Goal: Book appointment/travel/reservation

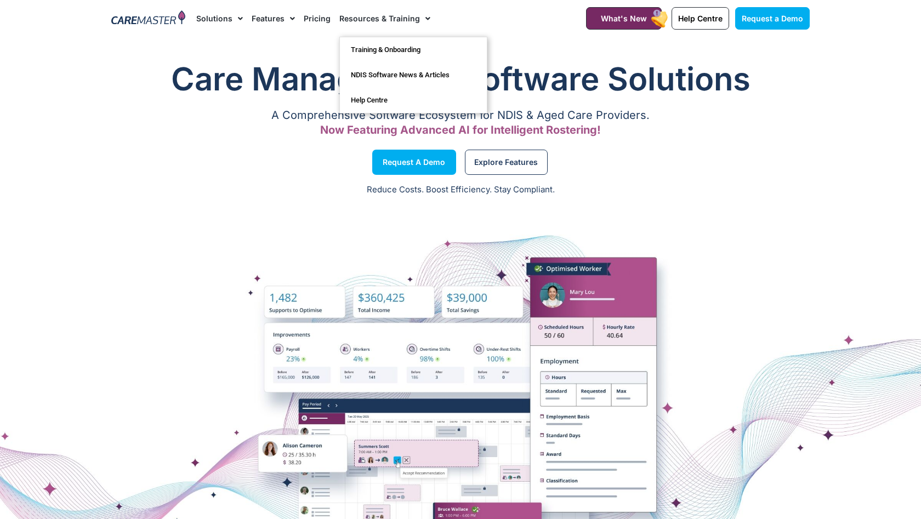
click at [312, 20] on link "Pricing" at bounding box center [317, 18] width 27 height 37
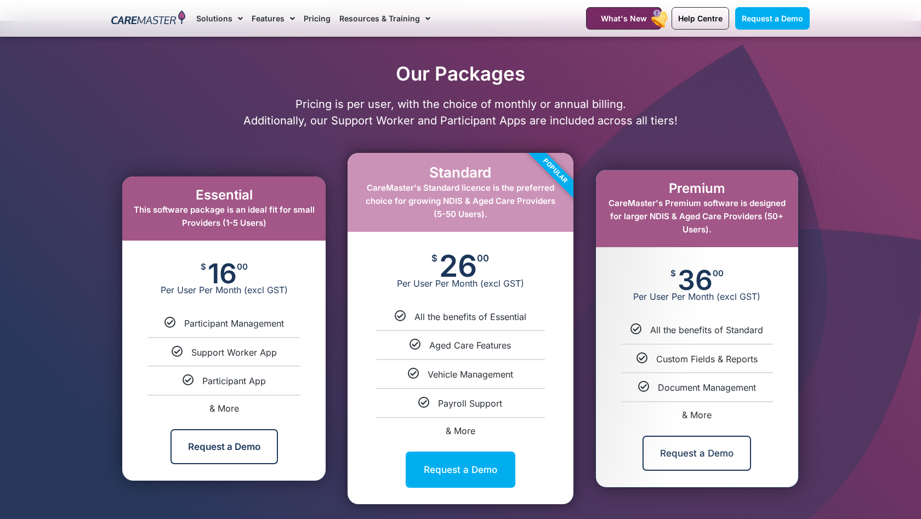
scroll to position [480, 0]
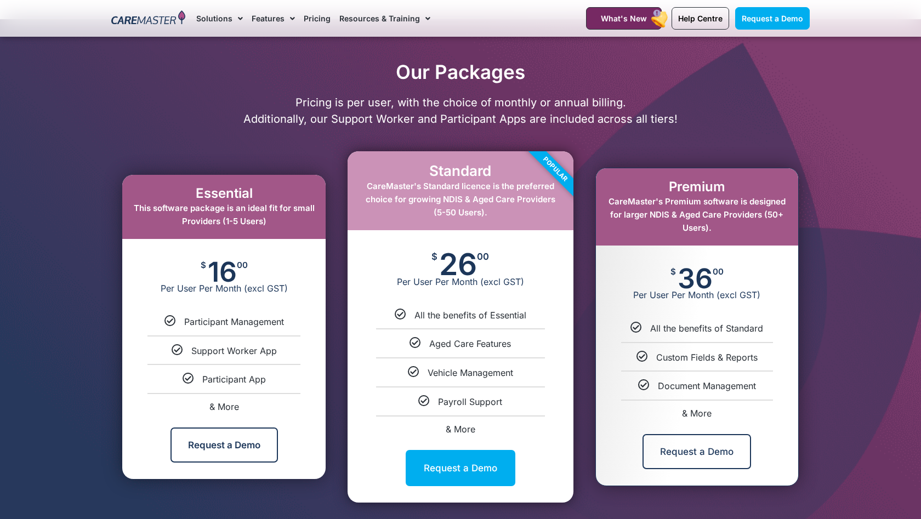
click at [698, 408] on span "& More" at bounding box center [697, 413] width 30 height 11
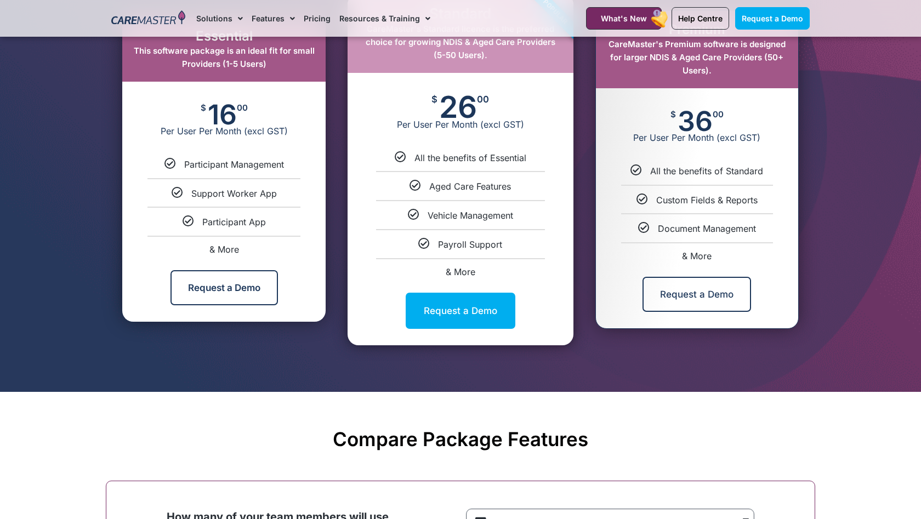
scroll to position [449, 0]
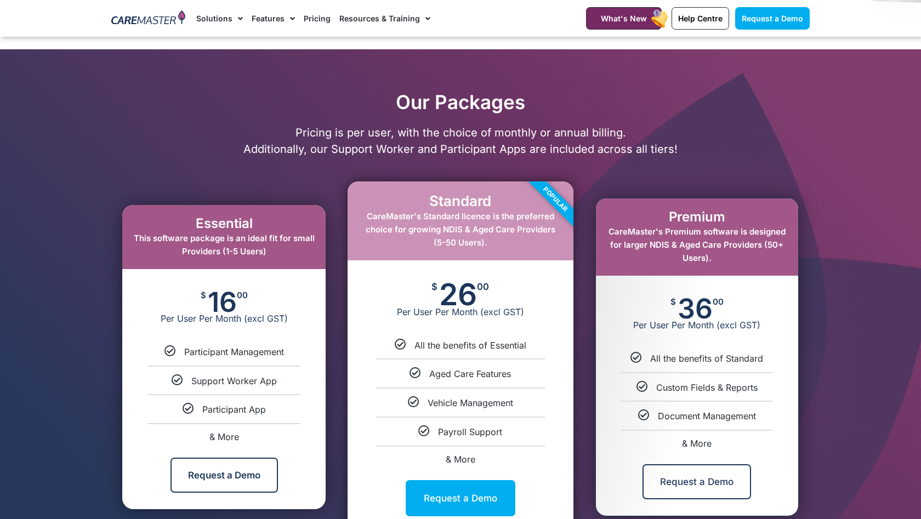
click at [690, 445] on link "& More" at bounding box center [697, 443] width 30 height 11
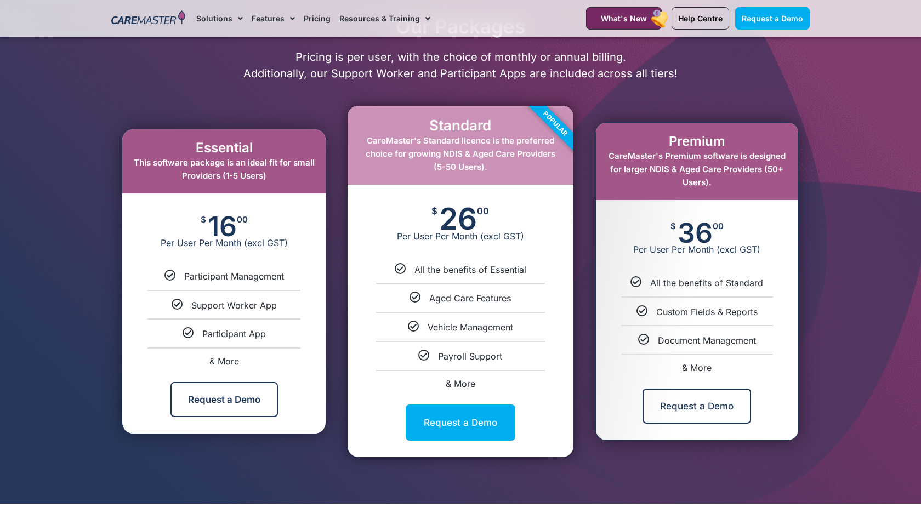
scroll to position [528, 0]
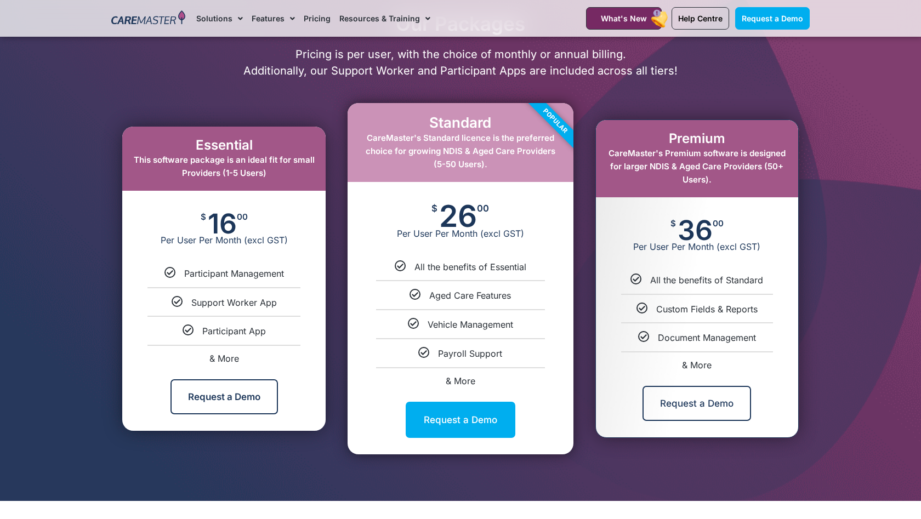
click at [465, 421] on link "Request a Demo" at bounding box center [461, 420] width 110 height 36
click at [459, 379] on link "& More" at bounding box center [461, 380] width 30 height 11
select select "****"
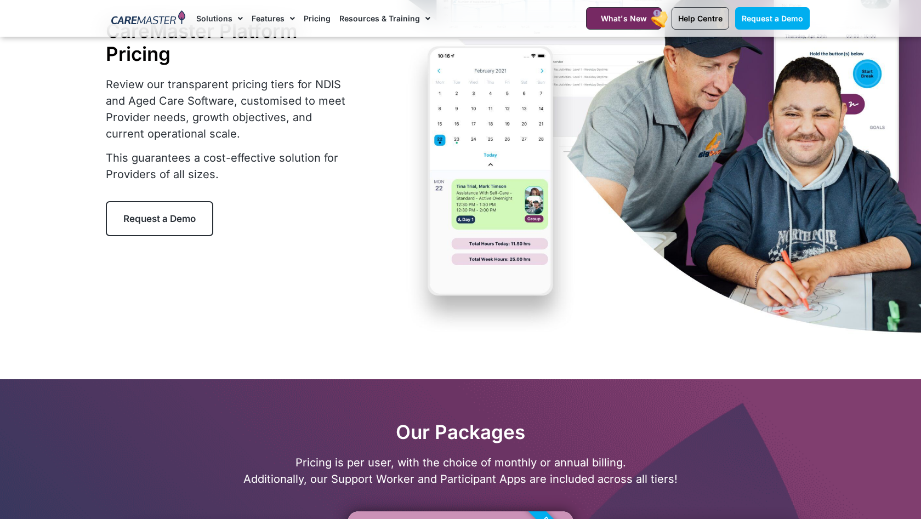
scroll to position [2, 0]
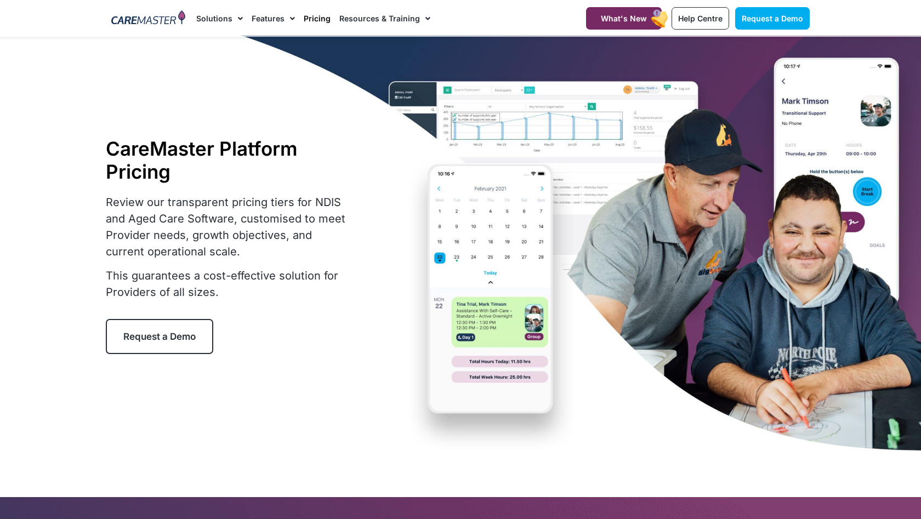
click at [560, 207] on div "CareMaster Platform Pricing Review our transparent pricing tiers for NDIS and A…" at bounding box center [460, 245] width 709 height 421
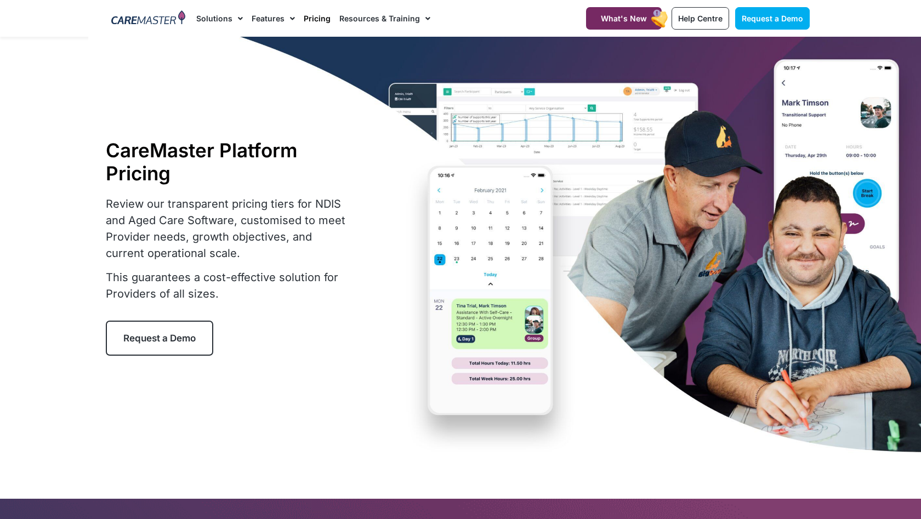
scroll to position [0, 0]
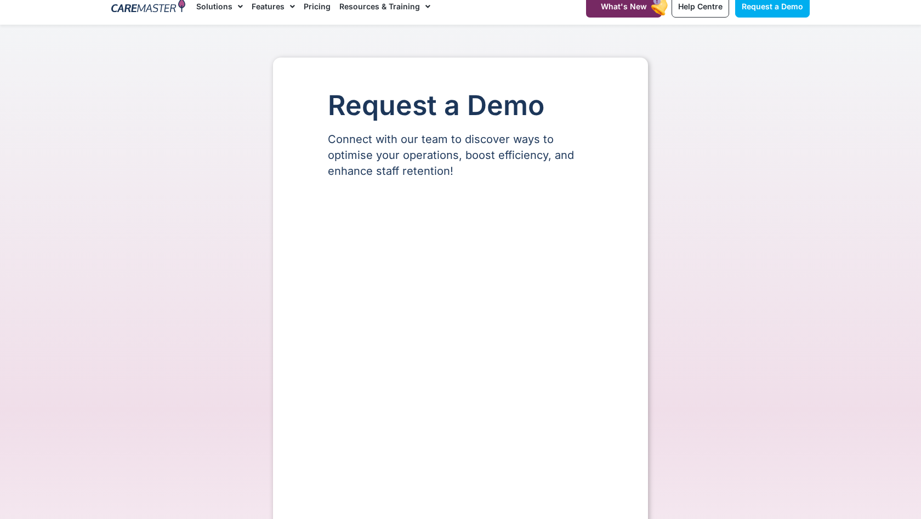
select select "**"
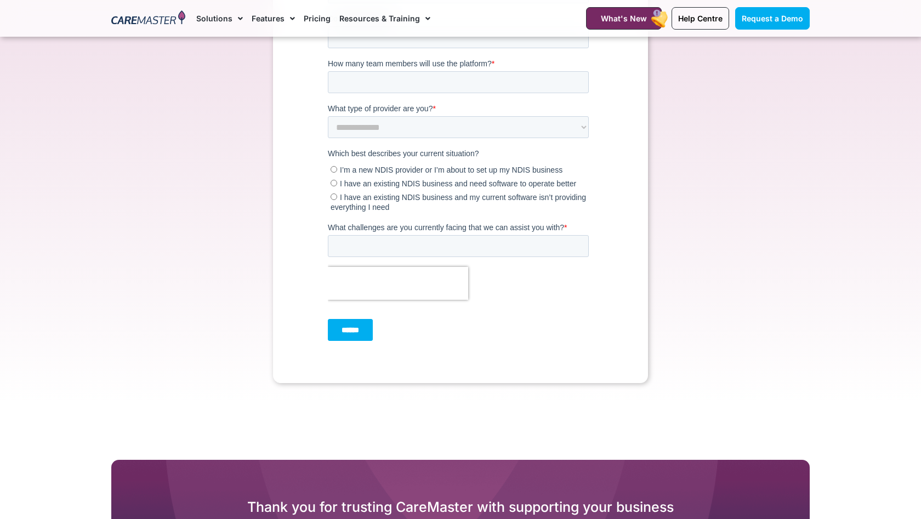
scroll to position [656, 0]
